Goal: Use online tool/utility: Utilize a website feature to perform a specific function

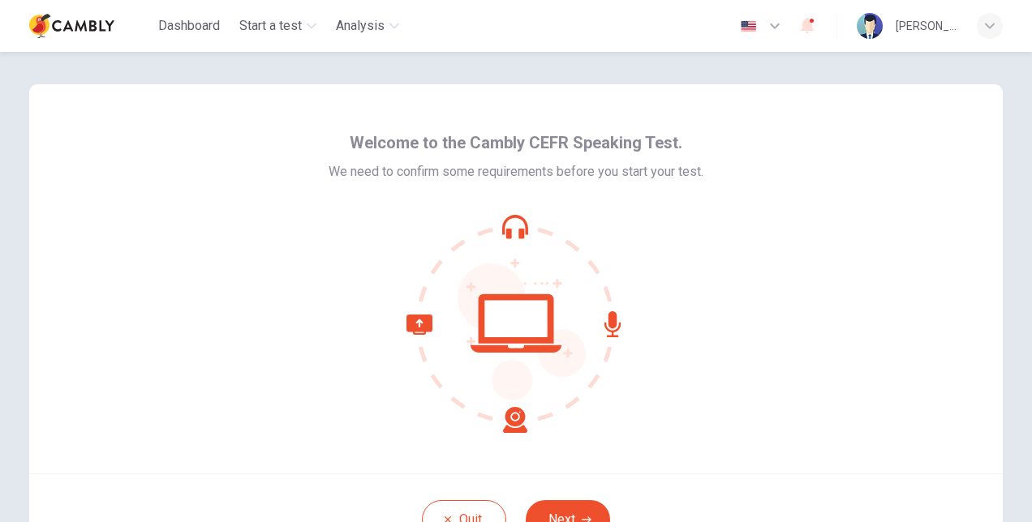
scroll to position [122, 0]
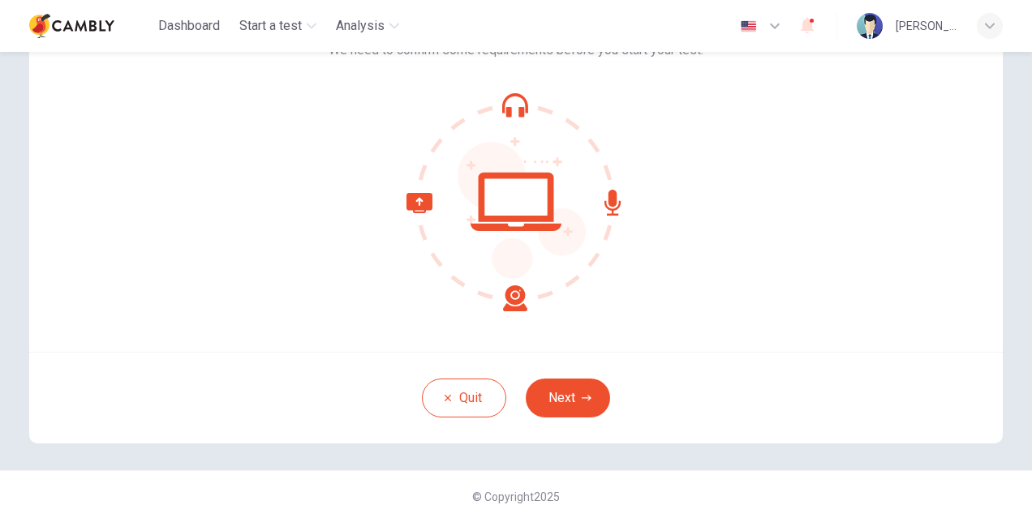
click at [552, 381] on button "Next" at bounding box center [568, 398] width 84 height 39
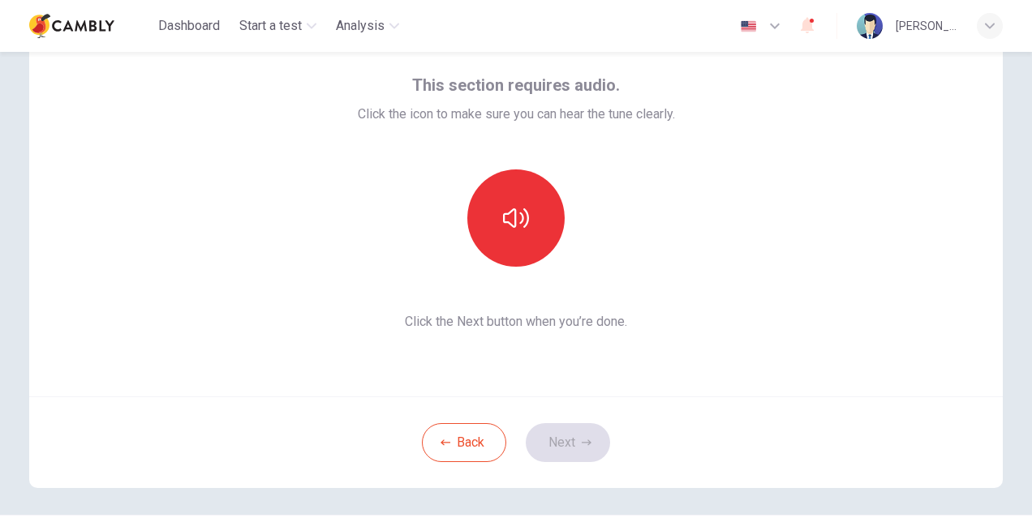
scroll to position [0, 0]
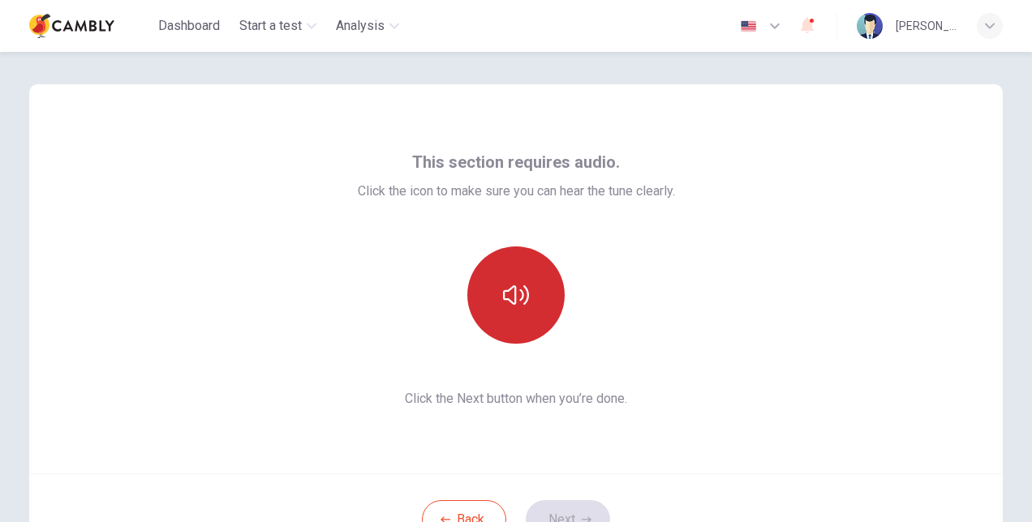
click at [526, 303] on button "button" at bounding box center [515, 295] width 97 height 97
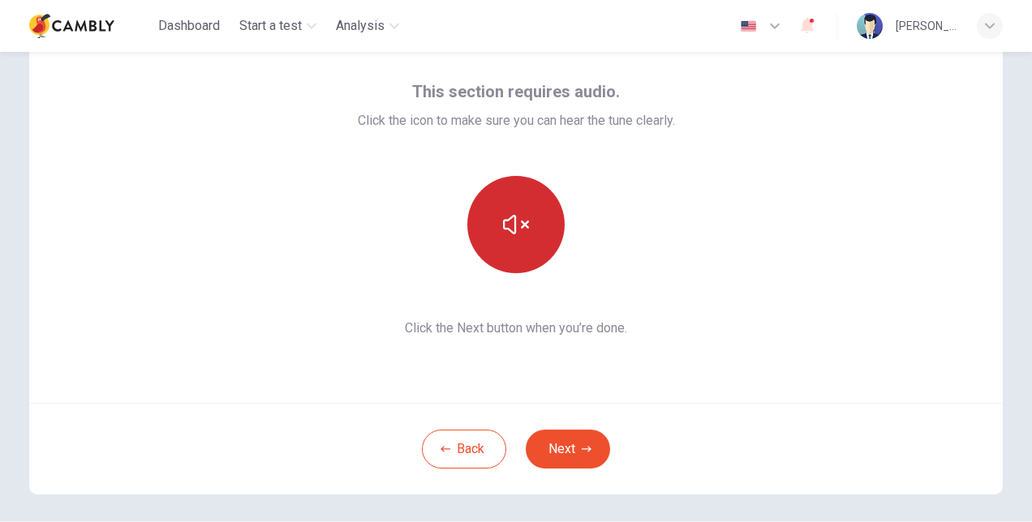
scroll to position [122, 0]
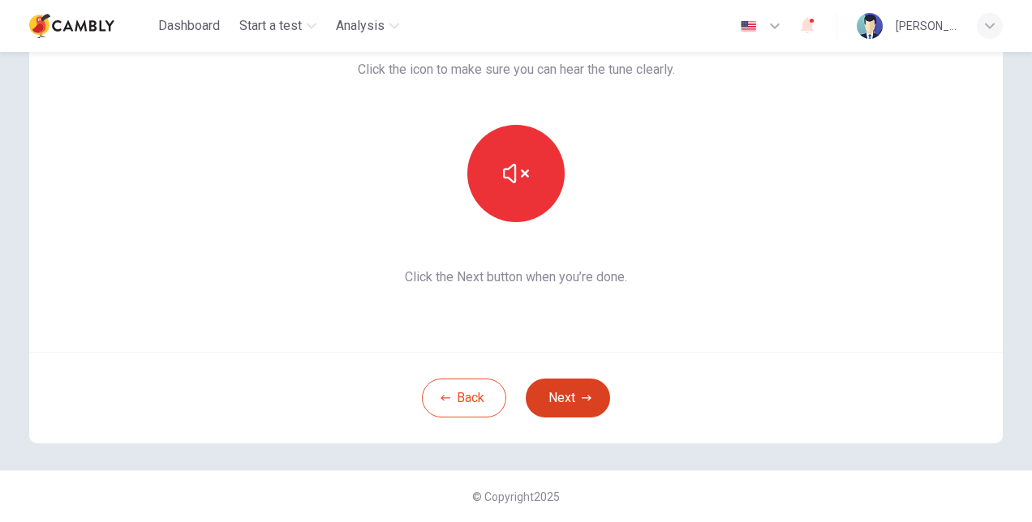
click at [572, 402] on button "Next" at bounding box center [568, 398] width 84 height 39
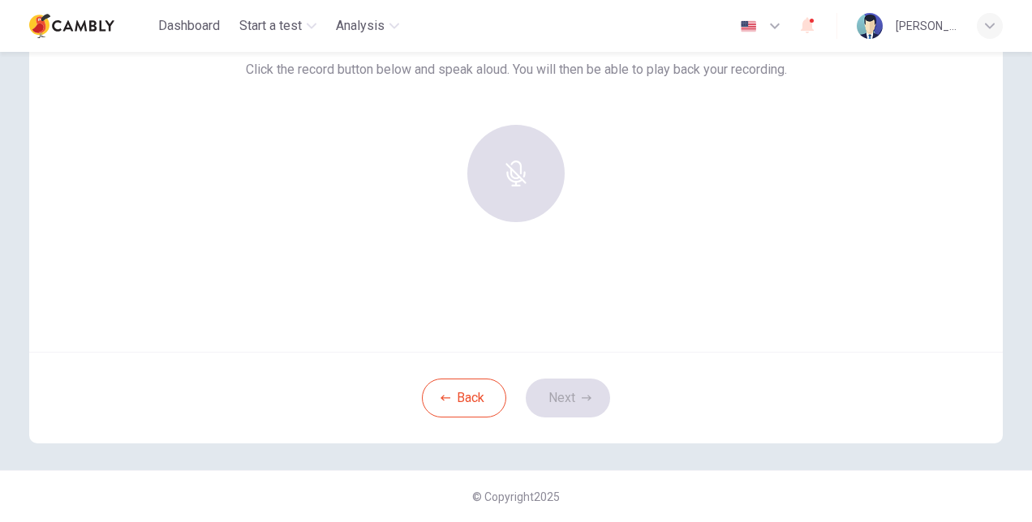
scroll to position [0, 0]
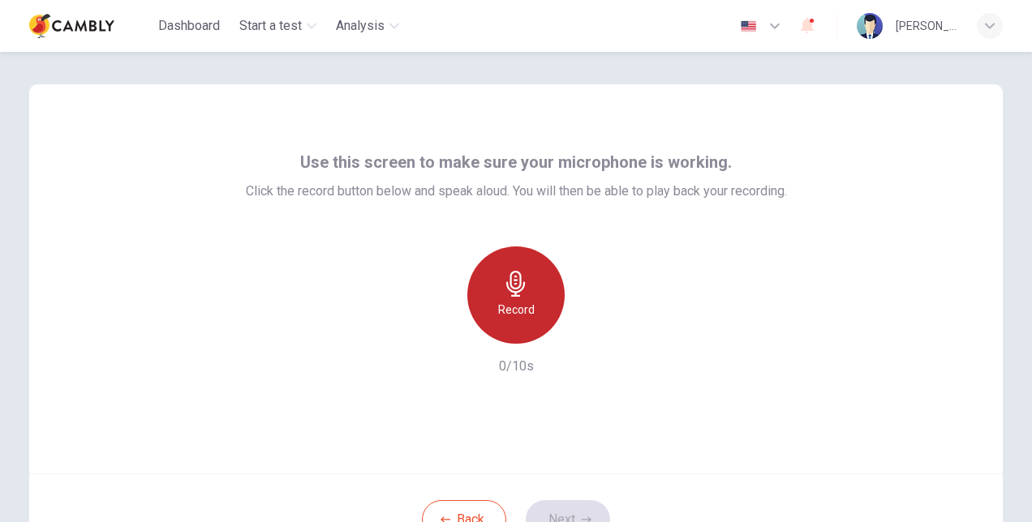
click at [516, 298] on div "Record" at bounding box center [515, 295] width 97 height 97
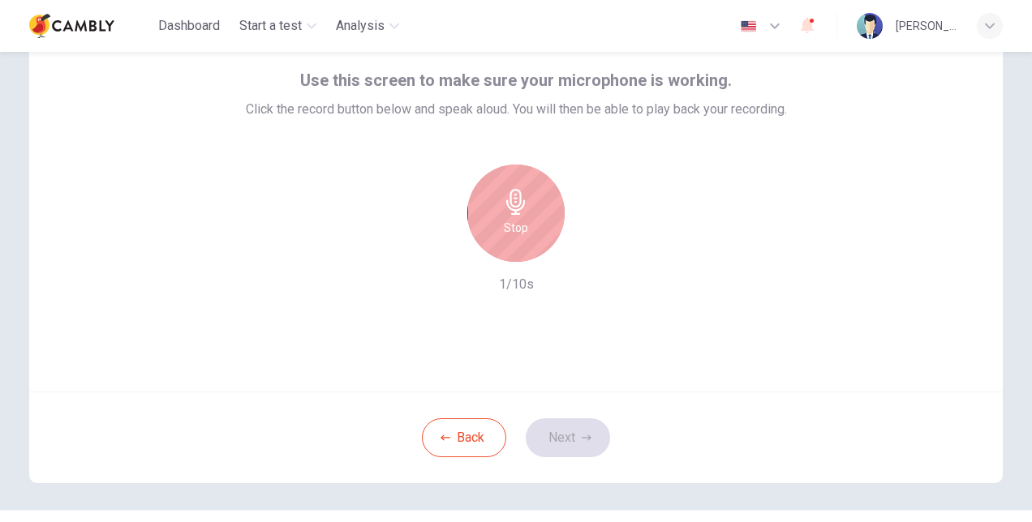
scroll to position [122, 0]
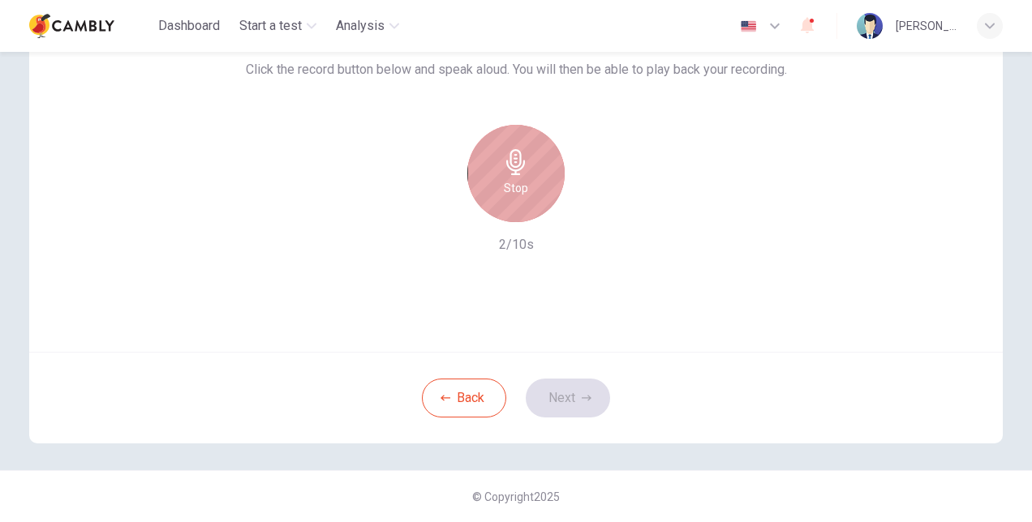
click at [540, 193] on div "Stop" at bounding box center [515, 173] width 97 height 97
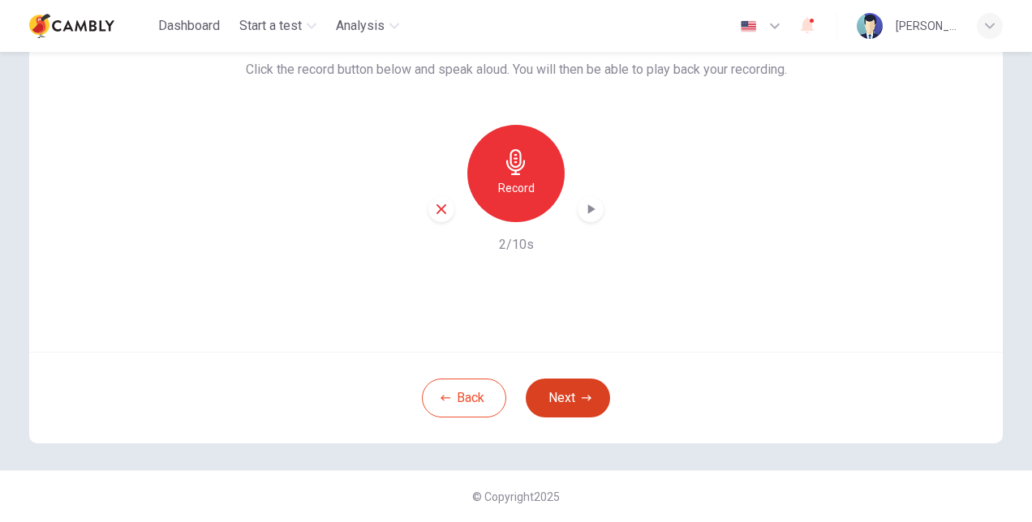
click at [573, 392] on button "Next" at bounding box center [568, 398] width 84 height 39
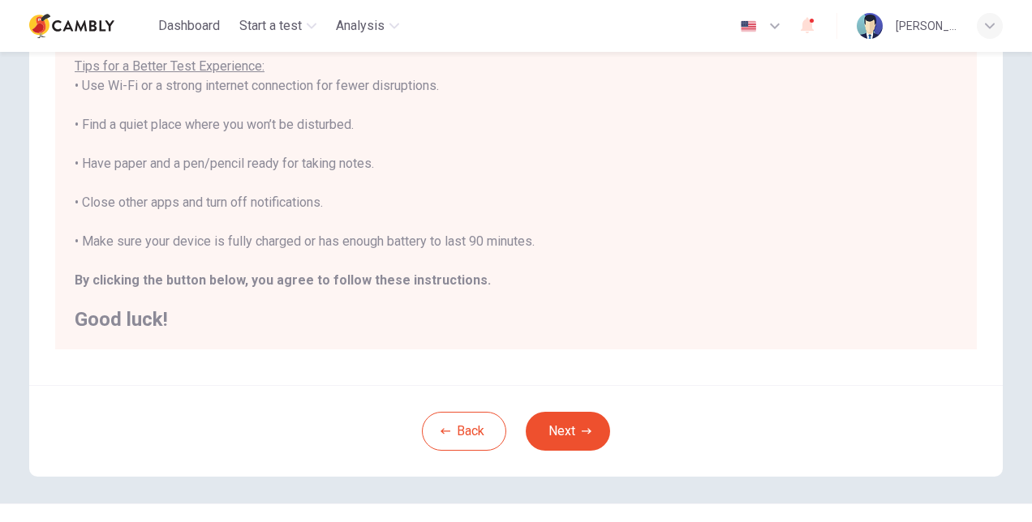
scroll to position [328, 0]
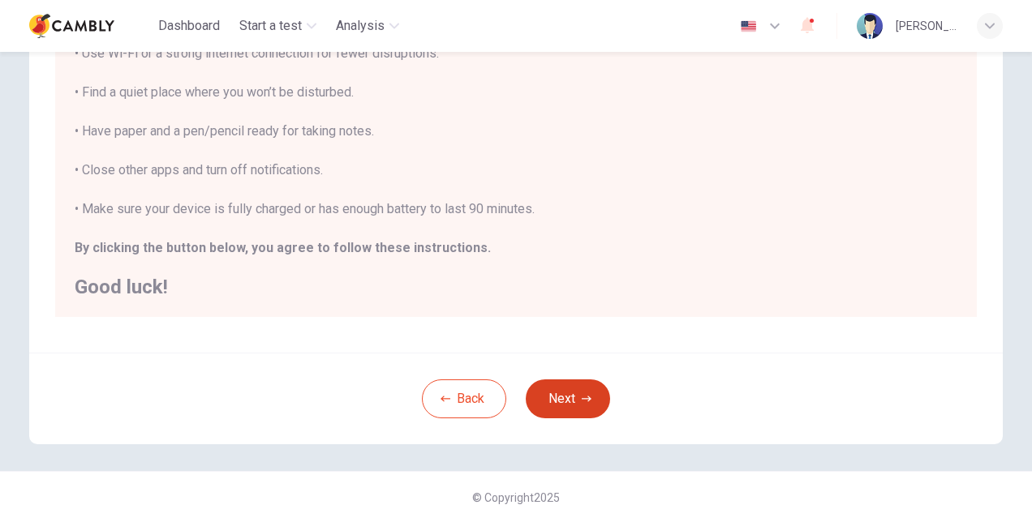
click at [590, 386] on button "Next" at bounding box center [568, 399] width 84 height 39
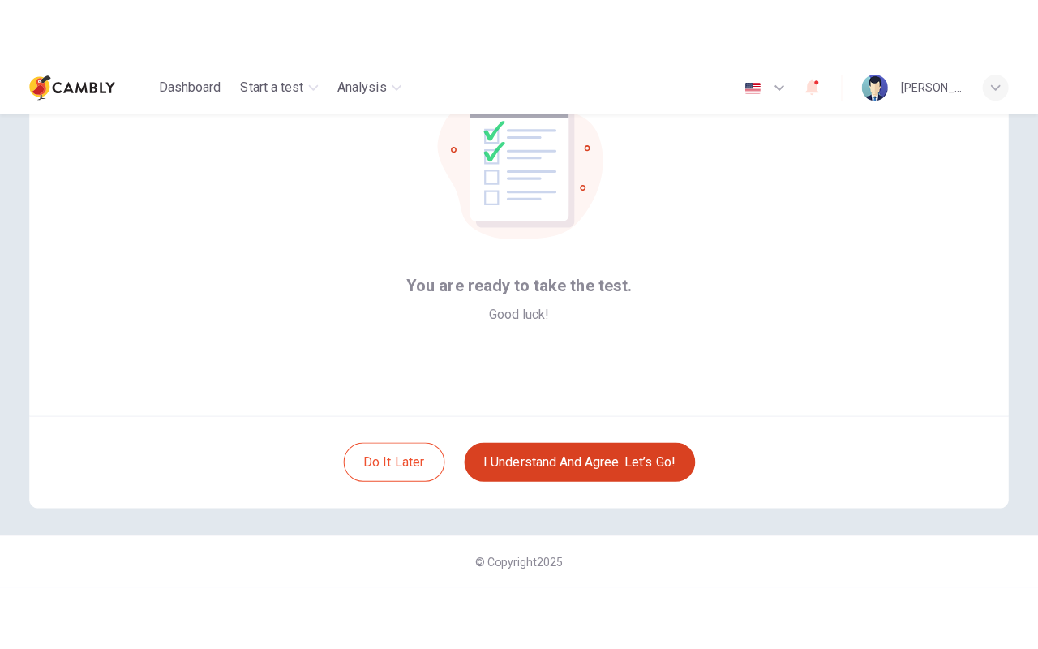
scroll to position [122, 0]
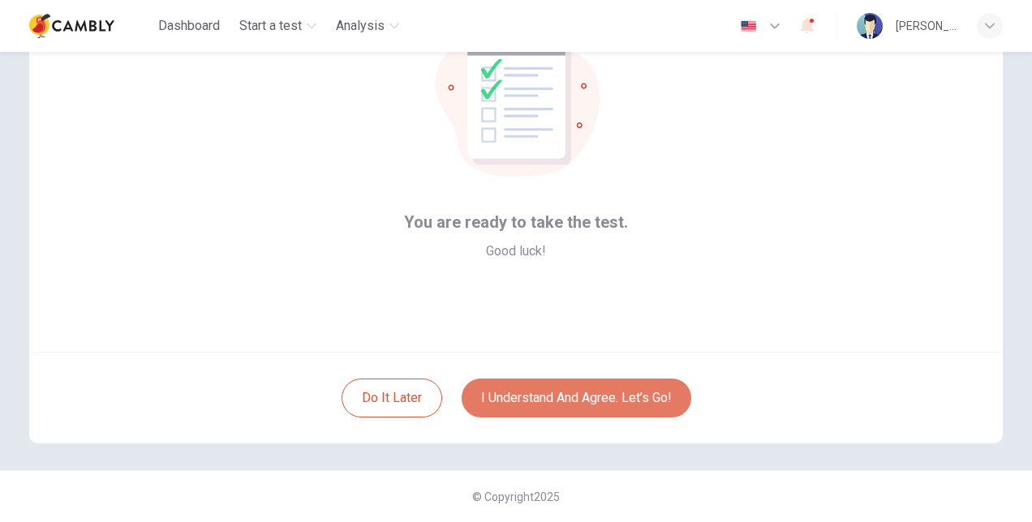
click at [619, 400] on button "I understand and agree. Let’s go!" at bounding box center [576, 398] width 230 height 39
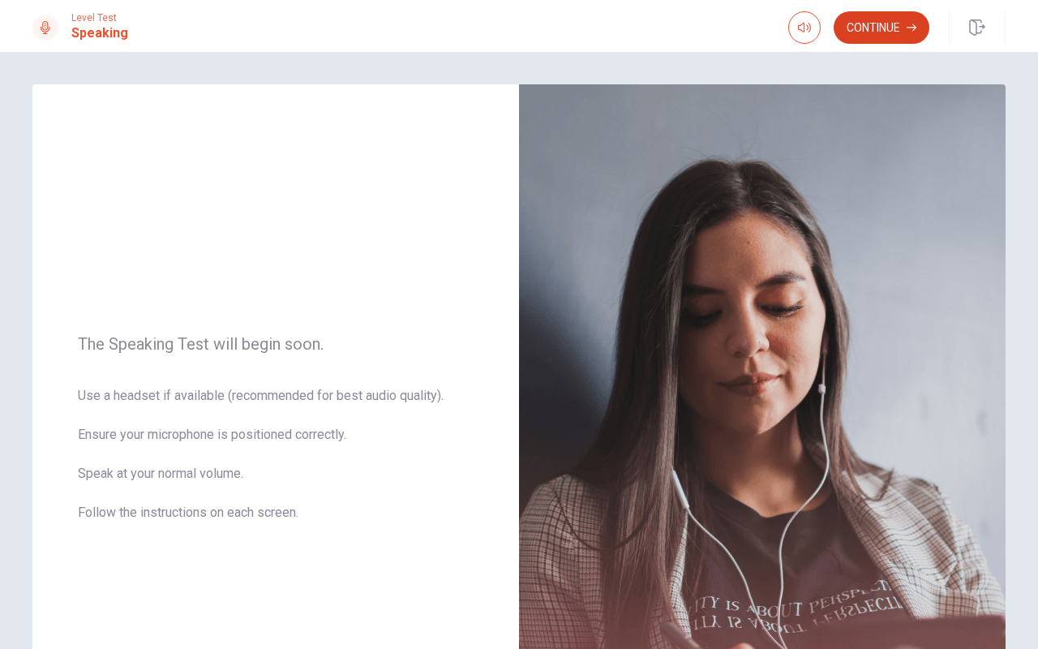
click at [897, 24] on button "Continue" at bounding box center [882, 27] width 96 height 32
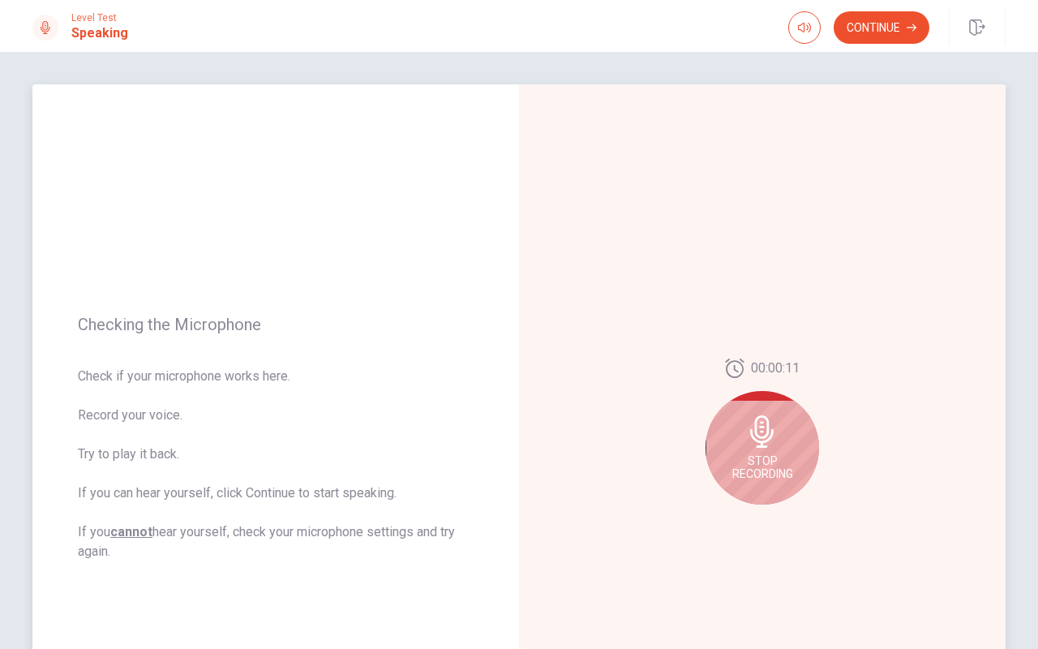
click at [766, 457] on span "Stop Recording" at bounding box center [762, 467] width 61 height 26
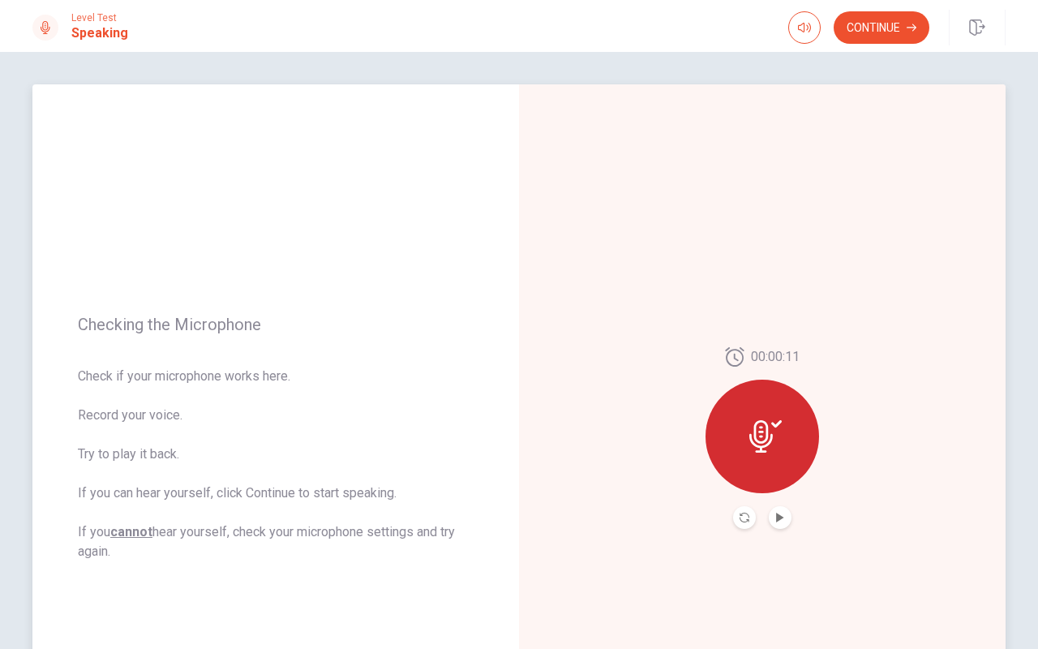
click at [766, 457] on div at bounding box center [763, 437] width 114 height 114
click at [781, 514] on button "Play Audio" at bounding box center [780, 517] width 23 height 23
click at [871, 21] on button "Continue" at bounding box center [882, 27] width 96 height 32
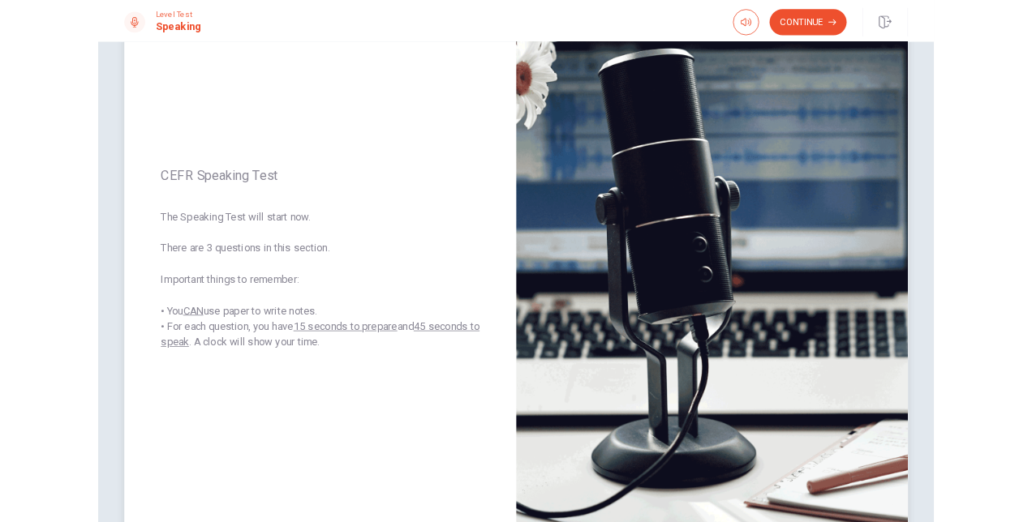
scroll to position [118, 0]
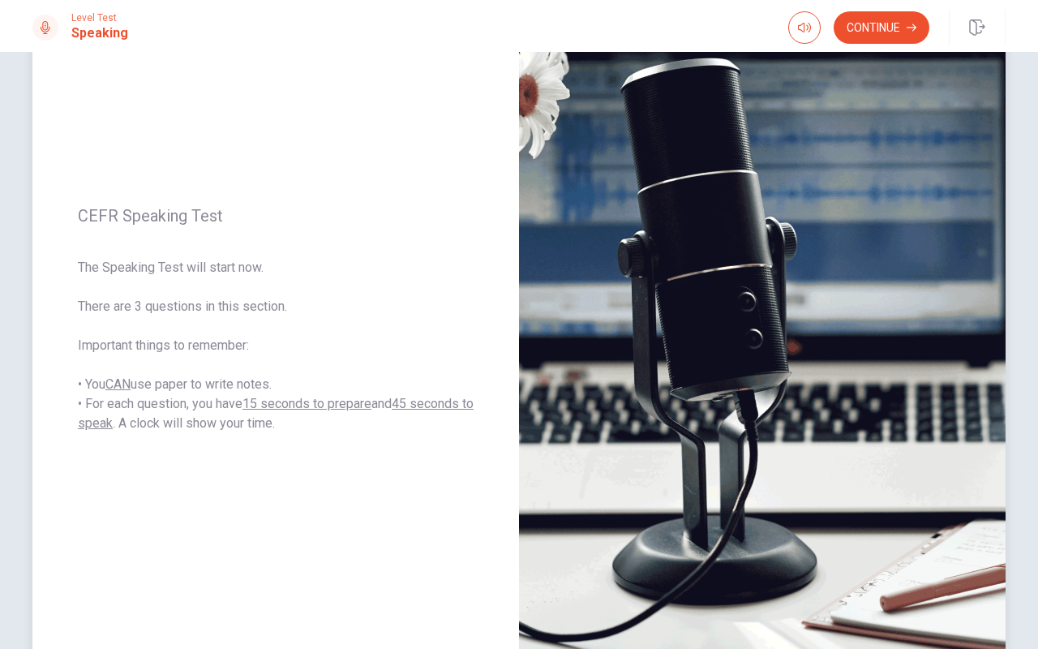
click at [610, 485] on img at bounding box center [762, 319] width 487 height 707
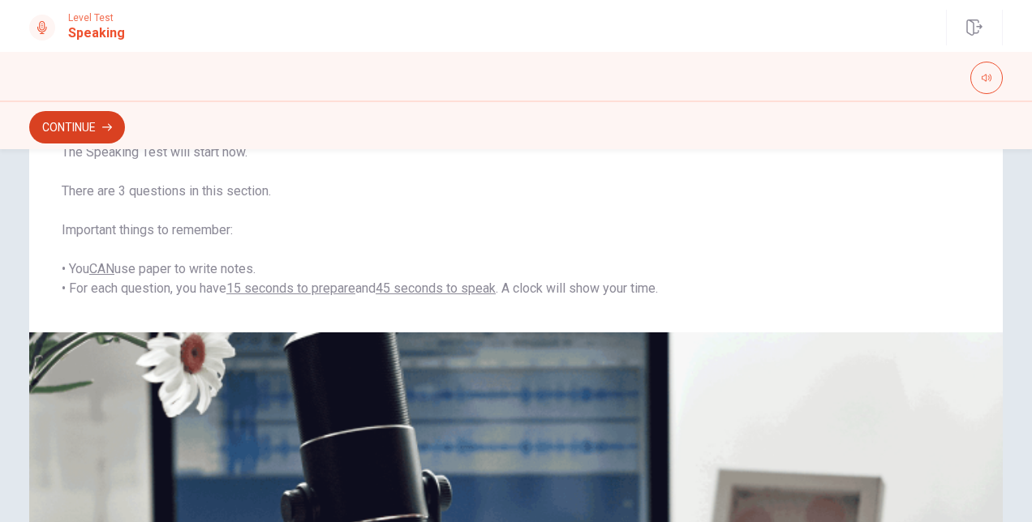
click at [83, 118] on button "Continue" at bounding box center [77, 127] width 96 height 32
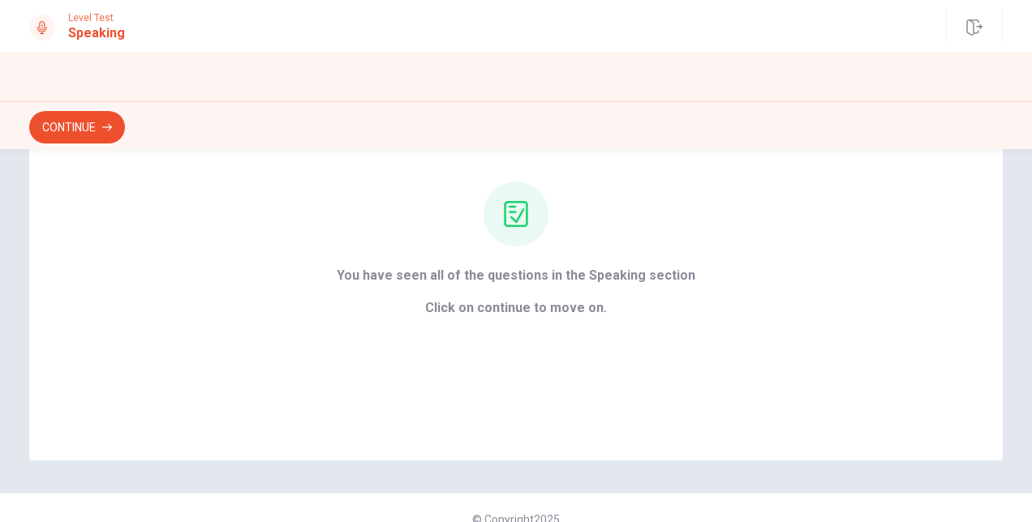
scroll to position [165, 0]
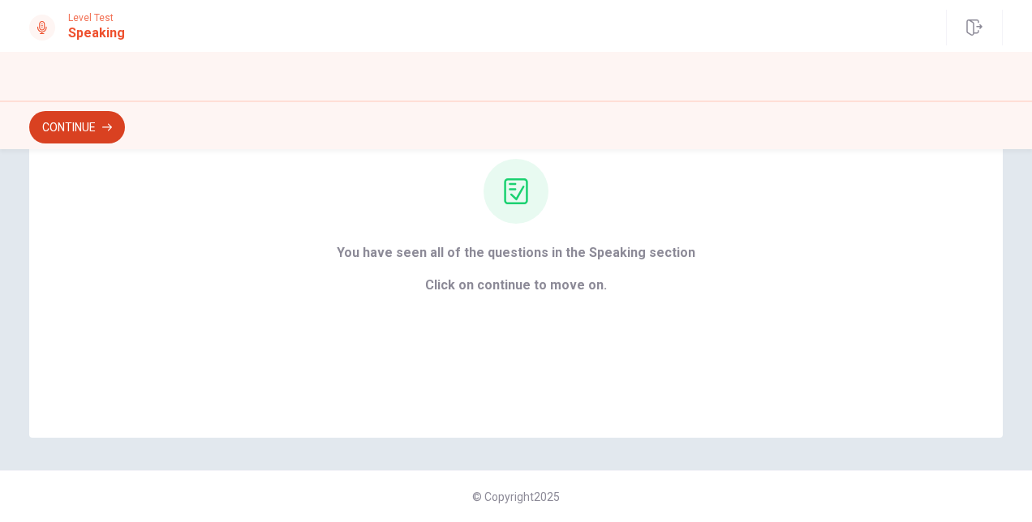
click at [96, 122] on button "Continue" at bounding box center [77, 127] width 96 height 32
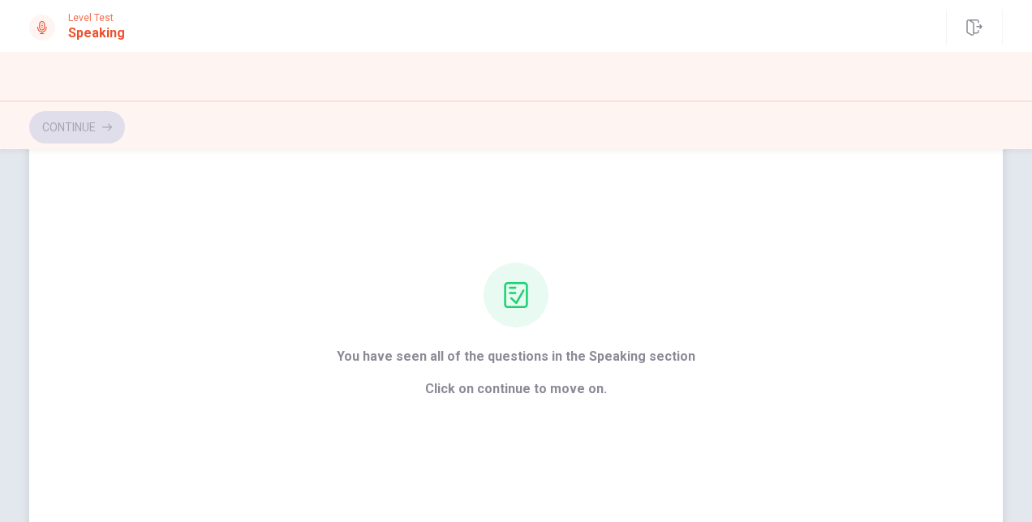
scroll to position [0, 0]
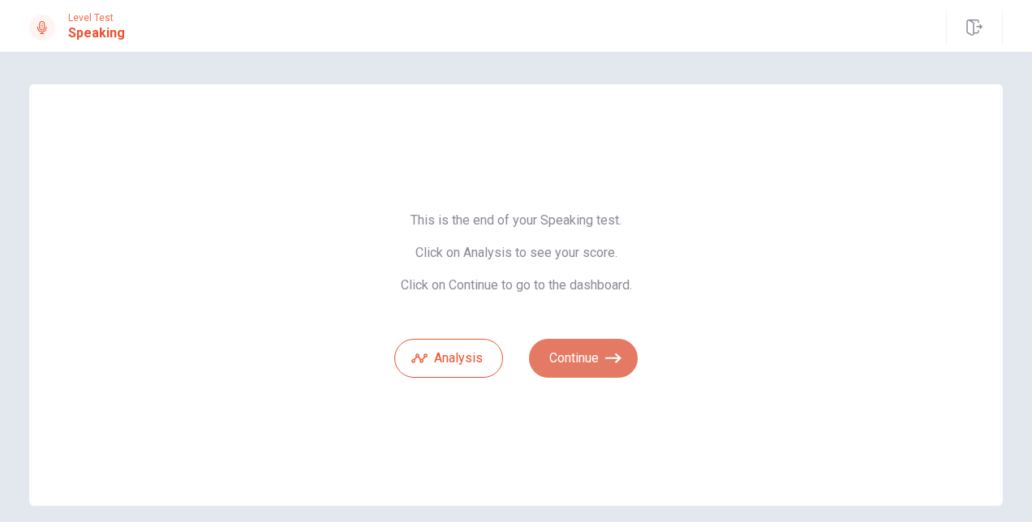
click at [568, 368] on button "Continue" at bounding box center [583, 358] width 109 height 39
